Goal: Information Seeking & Learning: Learn about a topic

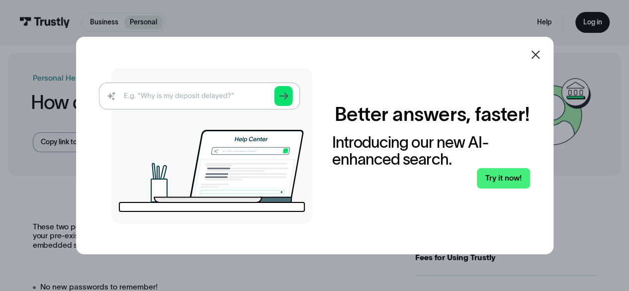
click at [240, 96] on img at bounding box center [205, 145] width 213 height 155
click at [286, 94] on img at bounding box center [205, 145] width 213 height 155
click at [506, 179] on link "Try it now!" at bounding box center [503, 178] width 53 height 20
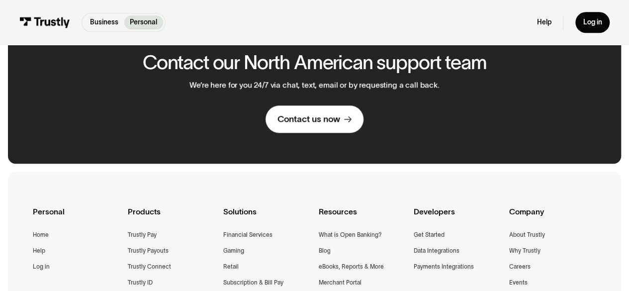
scroll to position [497, 0]
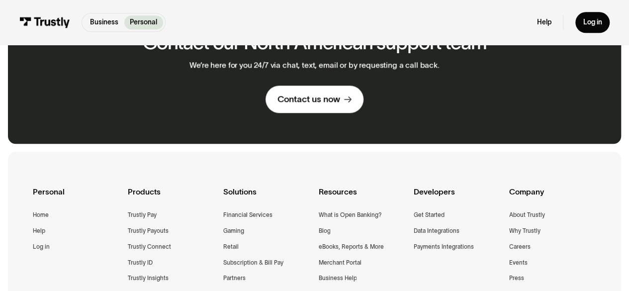
click at [114, 155] on div "Personal Home Help Log in Products Trustly Pay Trustly Payouts Trustly Connect …" at bounding box center [315, 271] width 564 height 238
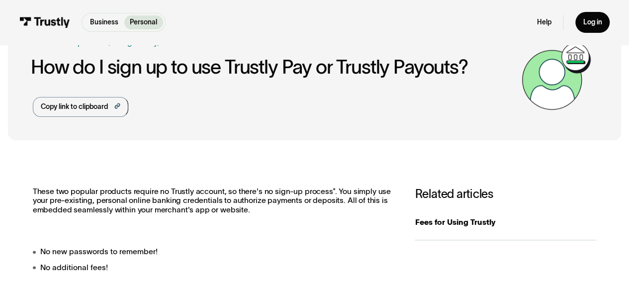
scroll to position [0, 0]
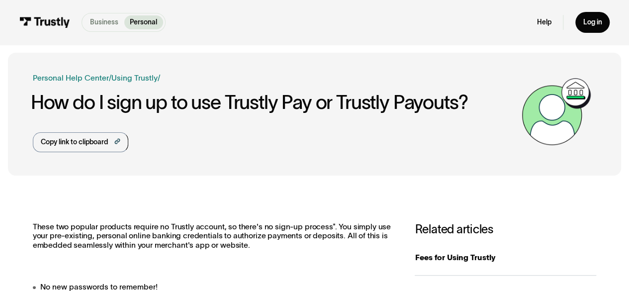
click at [103, 17] on p "Business" at bounding box center [104, 22] width 28 height 10
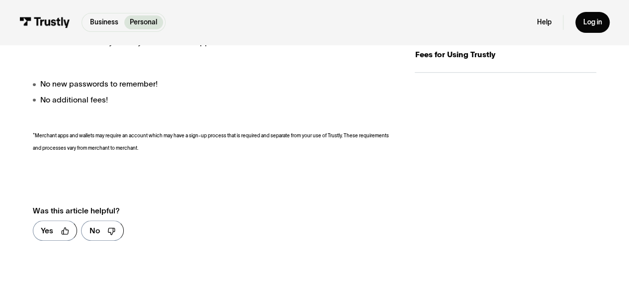
scroll to position [50, 0]
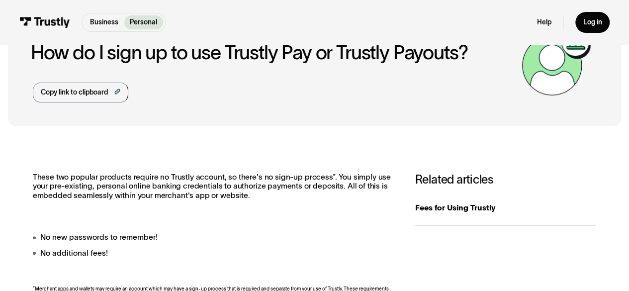
click at [89, 23] on link "Business" at bounding box center [104, 22] width 40 height 14
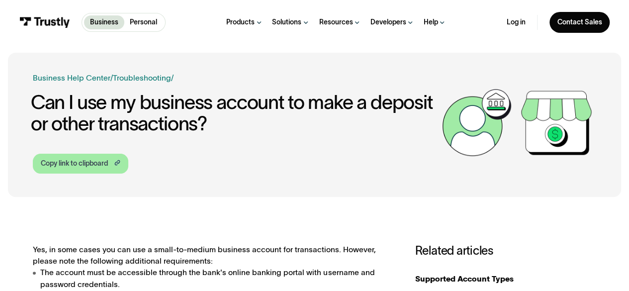
click at [107, 164] on div "Copy link to clipboard" at bounding box center [74, 164] width 67 height 10
click at [81, 159] on div "Copy link to clipboard" at bounding box center [74, 164] width 67 height 10
click at [81, 159] on link "Copied!" at bounding box center [80, 164] width 95 height 20
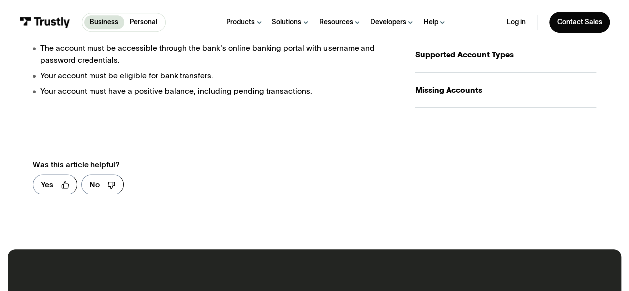
scroll to position [249, 0]
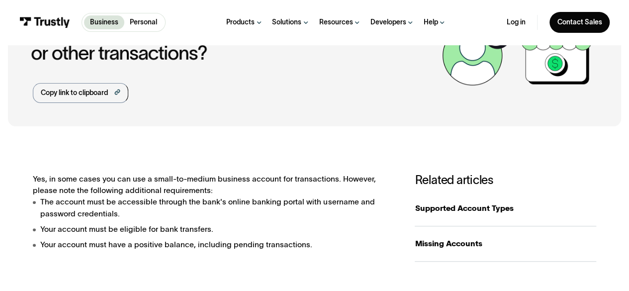
scroll to position [50, 0]
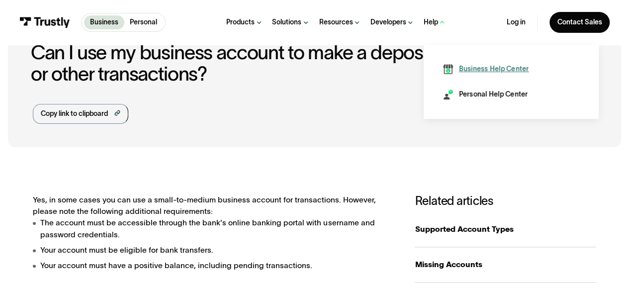
click at [457, 68] on link "Business Help Center" at bounding box center [486, 69] width 86 height 10
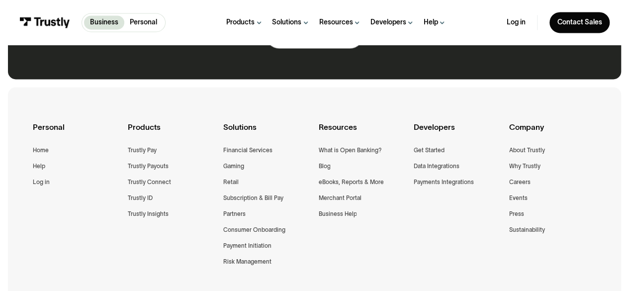
scroll to position [796, 0]
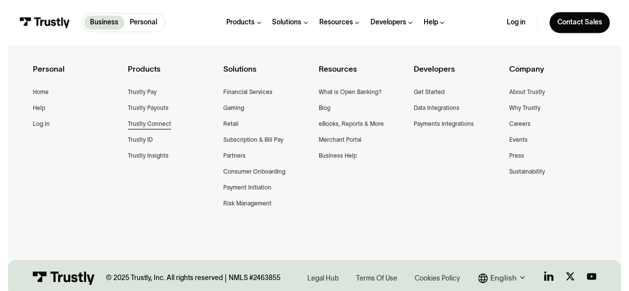
click at [160, 123] on div "Trustly Connect" at bounding box center [149, 124] width 43 height 10
